Goal: Information Seeking & Learning: Understand process/instructions

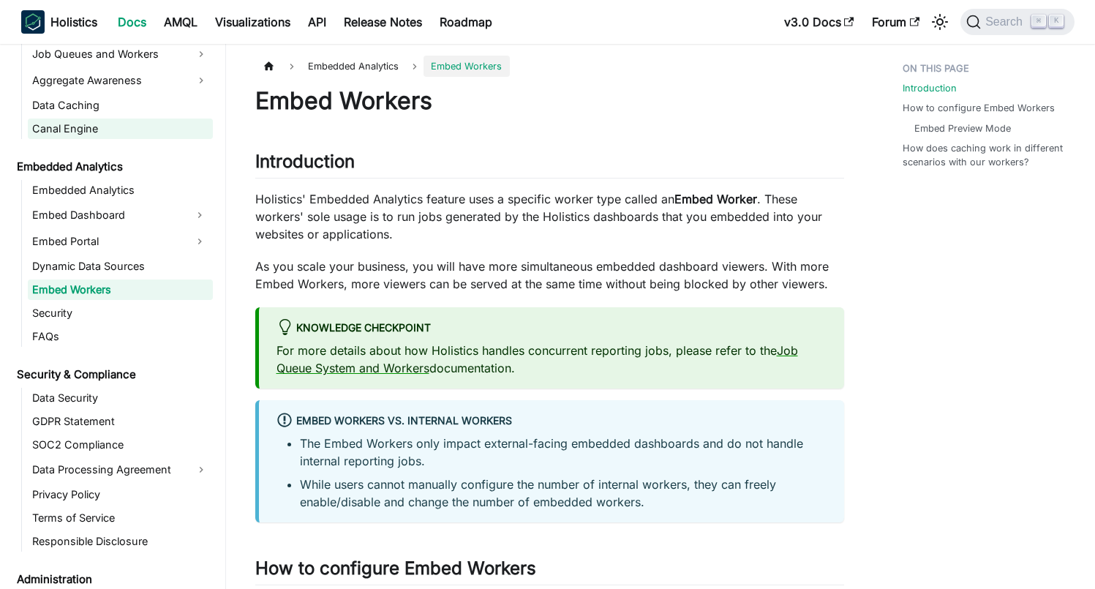
scroll to position [1350, 0]
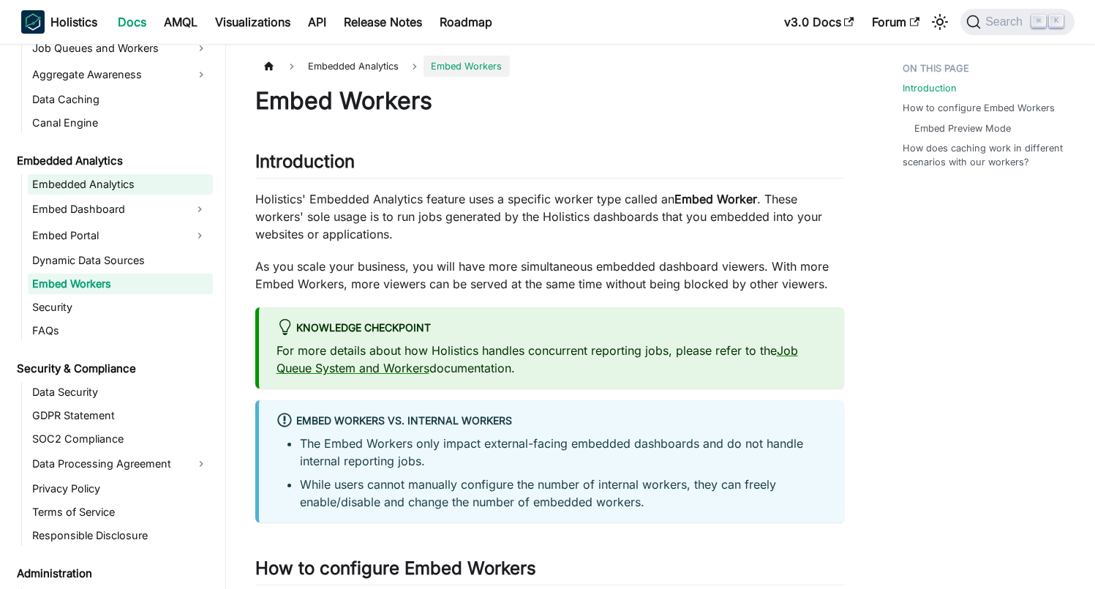
click at [107, 186] on link "Embedded Analytics" at bounding box center [120, 184] width 185 height 20
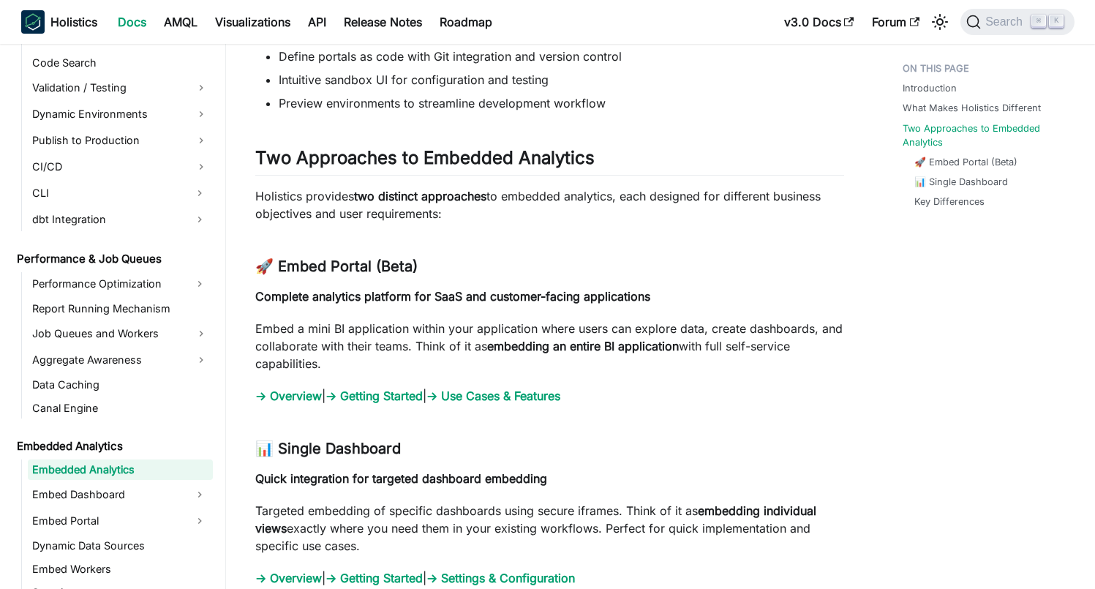
scroll to position [1288, 0]
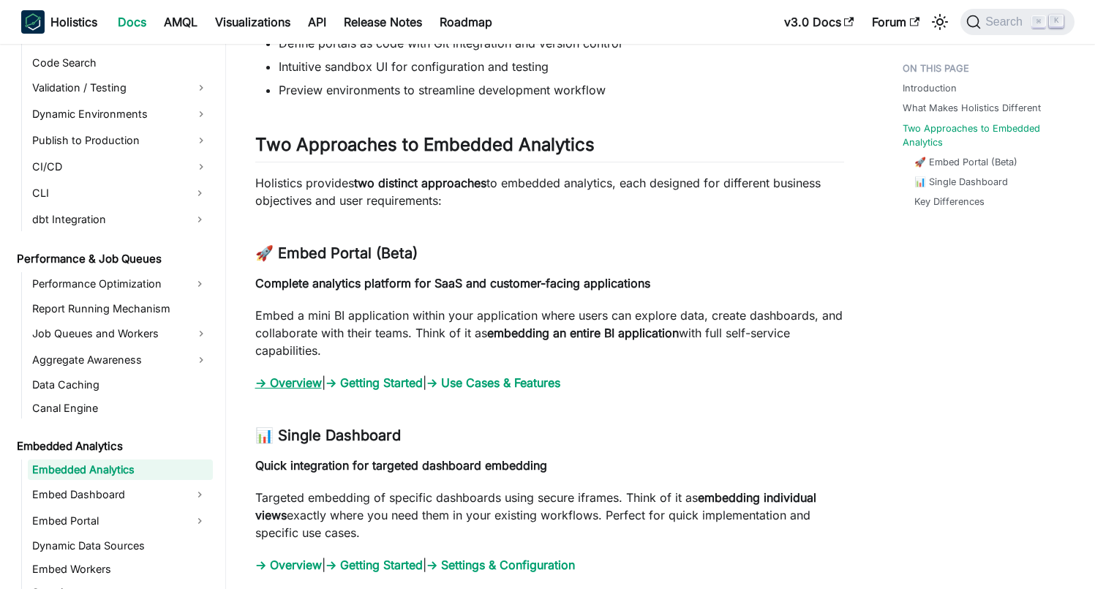
click at [290, 381] on link "→ Overview" at bounding box center [288, 382] width 67 height 15
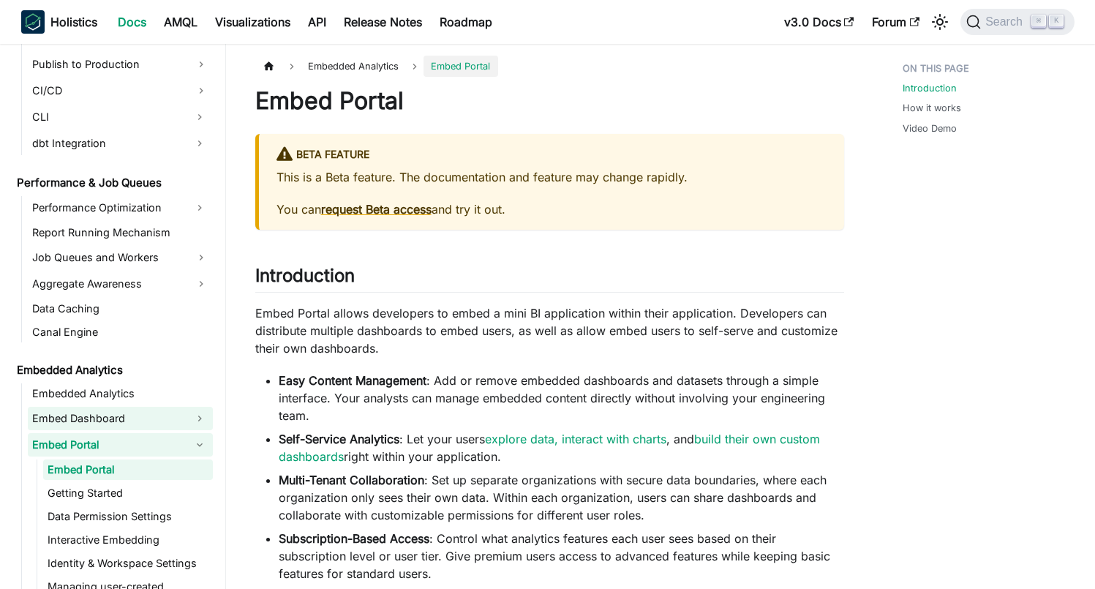
click at [102, 430] on ul "Embedded Analytics Embed Dashboard Embed Portal Embed Portal Getting Started Da…" at bounding box center [117, 542] width 192 height 319
click at [130, 416] on link "Embed Dashboard" at bounding box center [107, 418] width 159 height 23
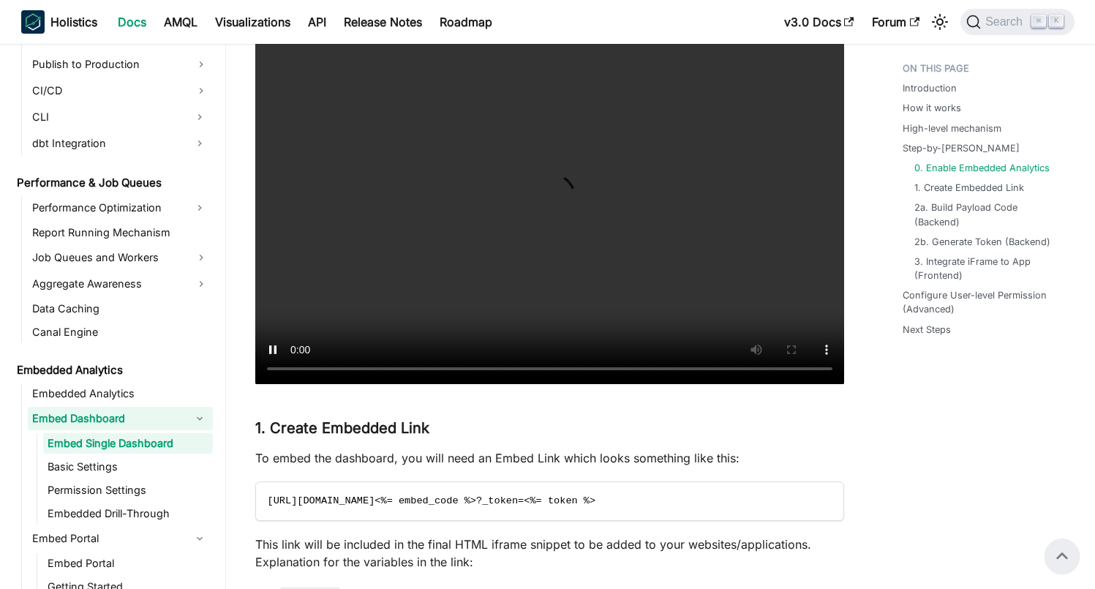
scroll to position [1696, 0]
